Goal: Transaction & Acquisition: Purchase product/service

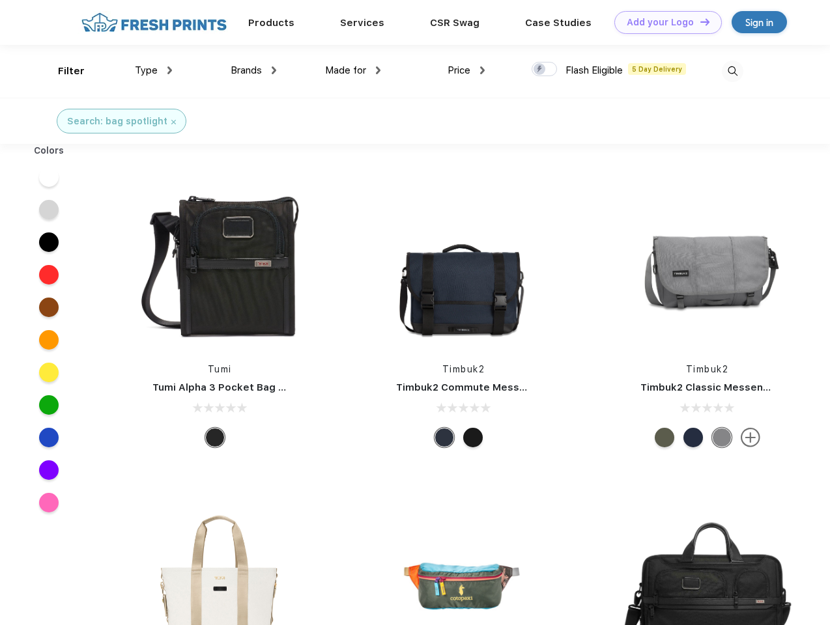
click at [663, 22] on link "Add your Logo Design Tool" at bounding box center [667, 22] width 107 height 23
click at [0, 0] on div "Design Tool" at bounding box center [0, 0] width 0 height 0
click at [699, 21] on link "Add your Logo Design Tool" at bounding box center [667, 22] width 107 height 23
click at [63, 71] on div "Filter" at bounding box center [71, 71] width 27 height 15
click at [154, 70] on span "Type" at bounding box center [146, 70] width 23 height 12
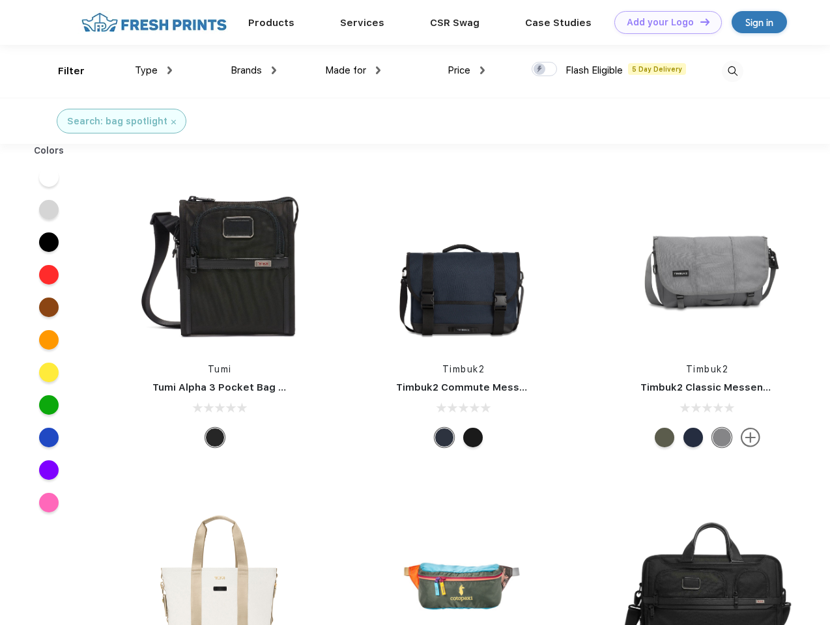
click at [253, 70] on span "Brands" at bounding box center [246, 70] width 31 height 12
click at [353, 70] on span "Made for" at bounding box center [345, 70] width 41 height 12
click at [466, 70] on span "Price" at bounding box center [458, 70] width 23 height 12
click at [545, 70] on div at bounding box center [544, 69] width 25 height 14
click at [540, 70] on input "checkbox" at bounding box center [536, 65] width 8 height 8
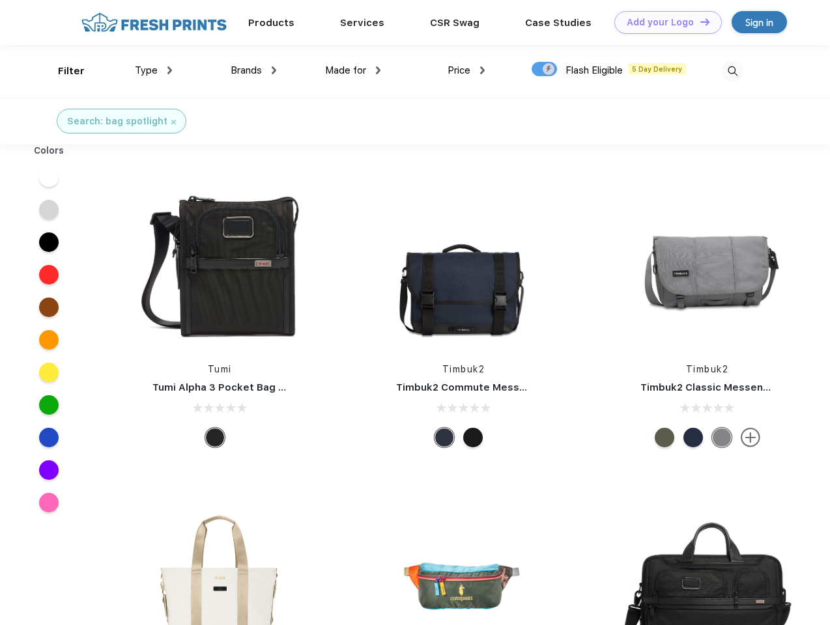
click at [732, 71] on img at bounding box center [732, 71] width 21 height 21
